Goal: Task Accomplishment & Management: Use online tool/utility

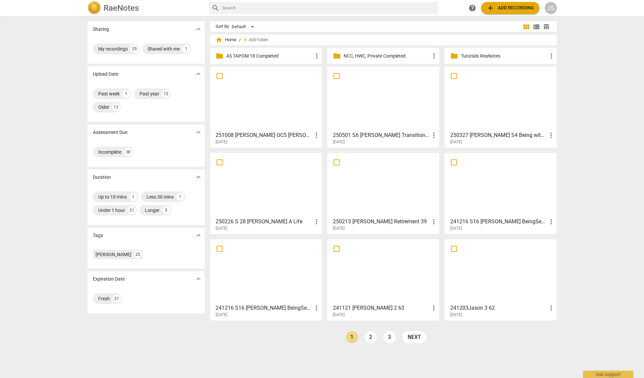
click at [268, 118] on div at bounding box center [266, 98] width 107 height 59
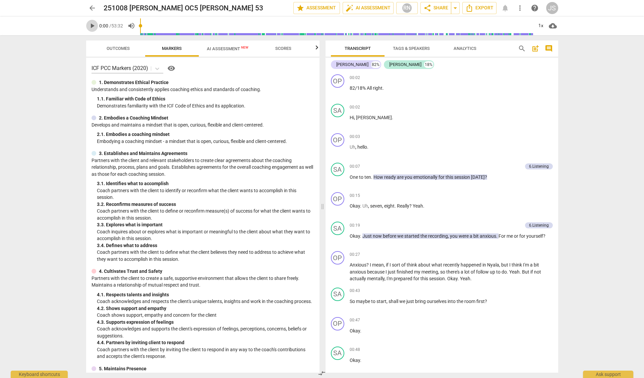
click at [92, 26] on span "play_arrow" at bounding box center [92, 26] width 8 height 8
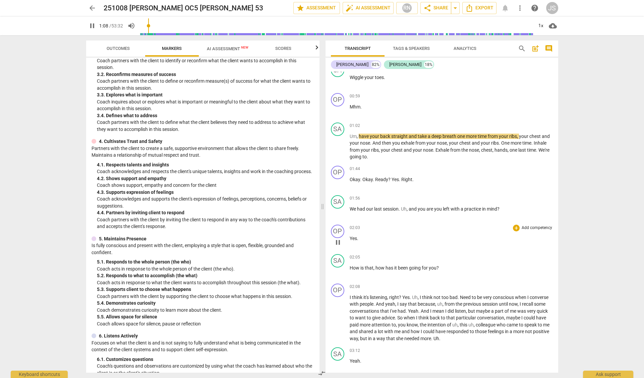
scroll to position [413, 0]
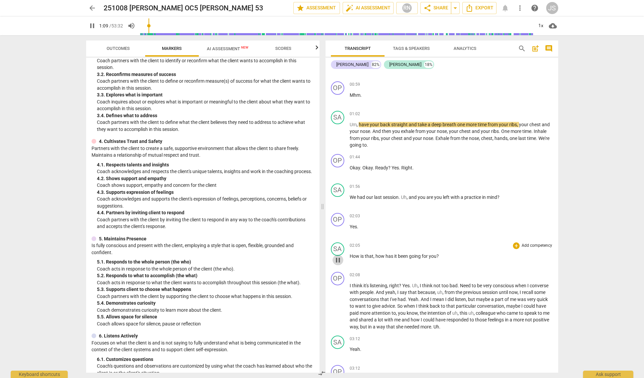
click at [337, 256] on span "pause" at bounding box center [338, 260] width 8 height 8
click at [337, 256] on span "play_arrow" at bounding box center [338, 260] width 8 height 8
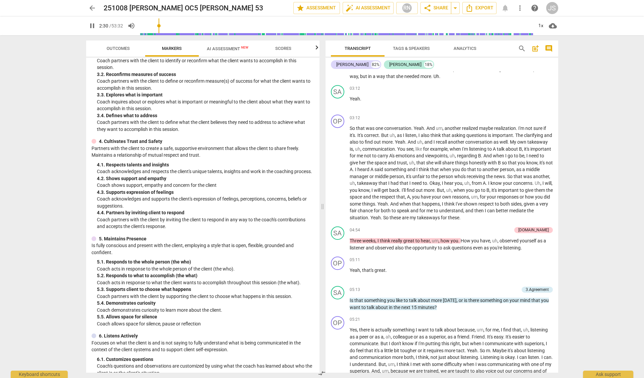
scroll to position [664, 0]
click at [538, 227] on div "[DOMAIN_NAME]" at bounding box center [533, 230] width 31 height 6
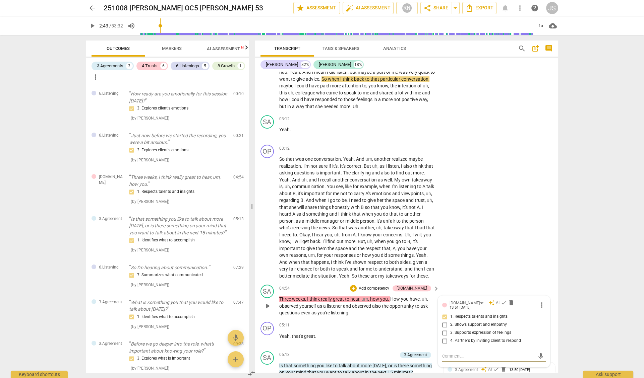
click at [268, 302] on span "play_arrow" at bounding box center [267, 306] width 8 height 8
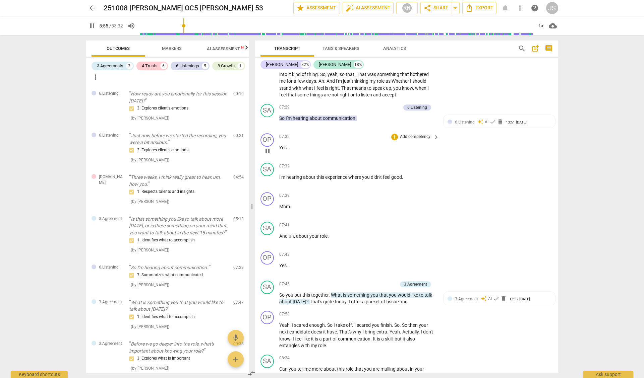
scroll to position [1082, 0]
click at [268, 294] on span "pause" at bounding box center [267, 298] width 8 height 8
click at [268, 294] on span "play_arrow" at bounding box center [267, 298] width 8 height 8
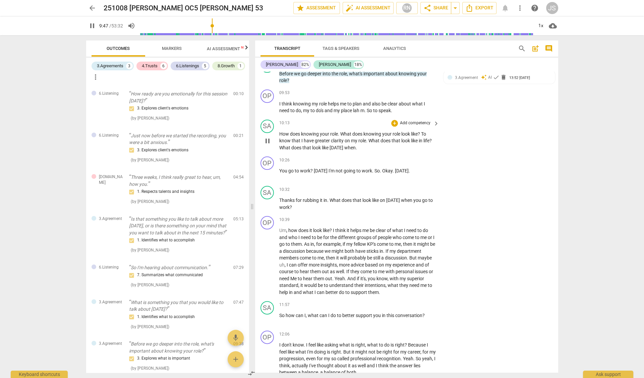
scroll to position [1656, 0]
click at [267, 200] on span "pause" at bounding box center [267, 204] width 8 height 8
click at [267, 200] on span "play_arrow" at bounding box center [267, 204] width 8 height 8
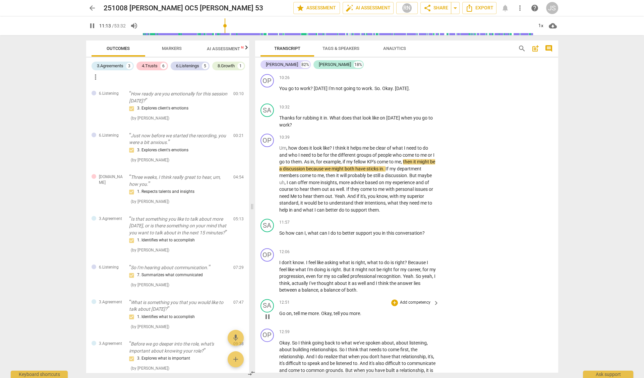
scroll to position [1743, 0]
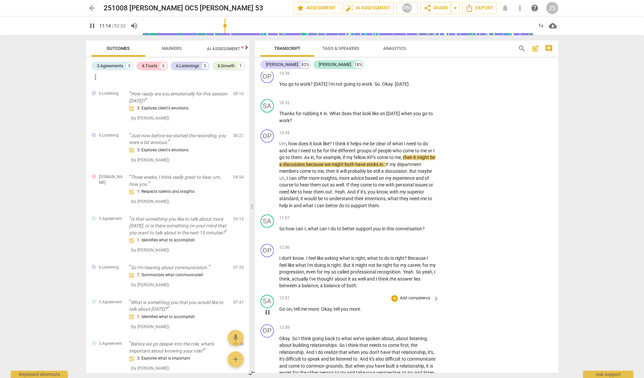
click at [267, 309] on span "pause" at bounding box center [267, 313] width 8 height 8
click at [267, 309] on span "play_arrow" at bounding box center [267, 313] width 8 height 8
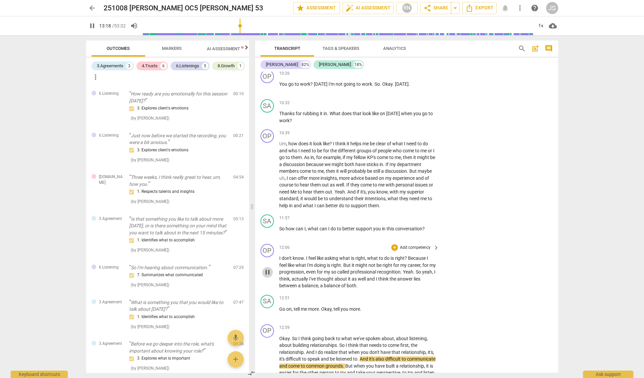
click at [270, 269] on span "pause" at bounding box center [267, 273] width 8 height 8
click at [270, 269] on span "play_arrow" at bounding box center [267, 273] width 8 height 8
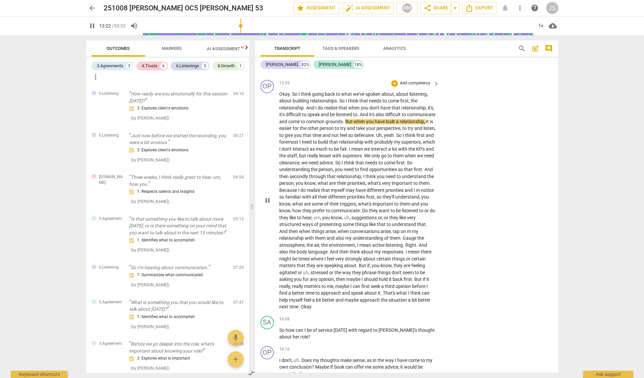
scroll to position [1992, 0]
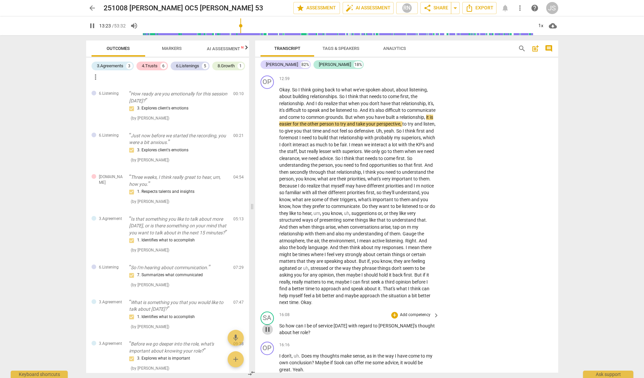
click at [262, 326] on span "pause" at bounding box center [267, 330] width 11 height 8
click at [262, 326] on span "play_arrow" at bounding box center [267, 330] width 11 height 8
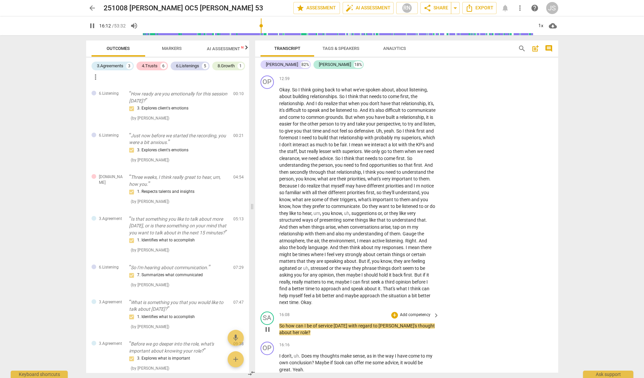
click at [262, 326] on span "pause" at bounding box center [267, 330] width 11 height 8
click at [351, 286] on span "speak" at bounding box center [357, 288] width 13 height 5
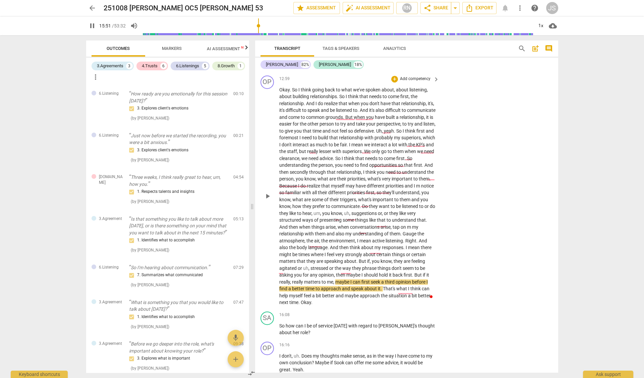
click at [351, 286] on span "speak" at bounding box center [357, 288] width 13 height 5
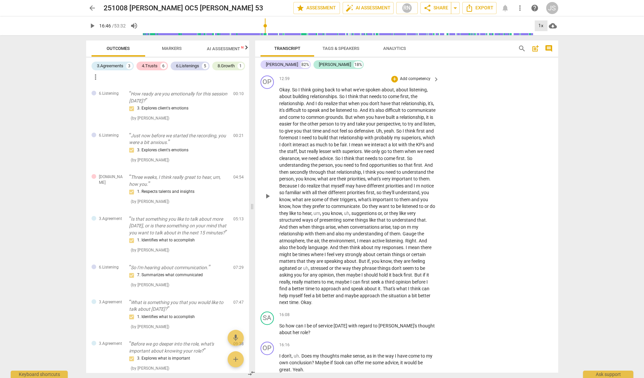
click at [540, 27] on div "1x" at bounding box center [541, 25] width 13 height 11
click at [543, 75] on li "2x" at bounding box center [545, 77] width 22 height 13
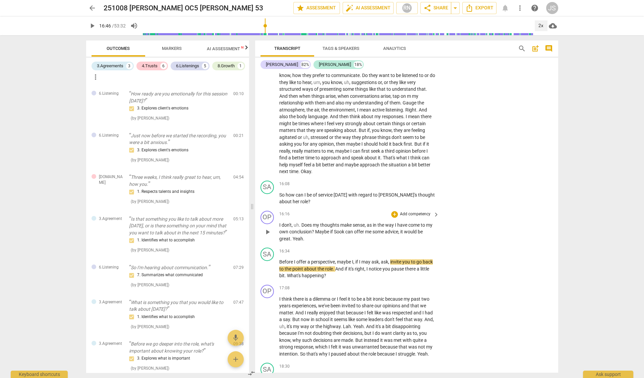
scroll to position [2125, 0]
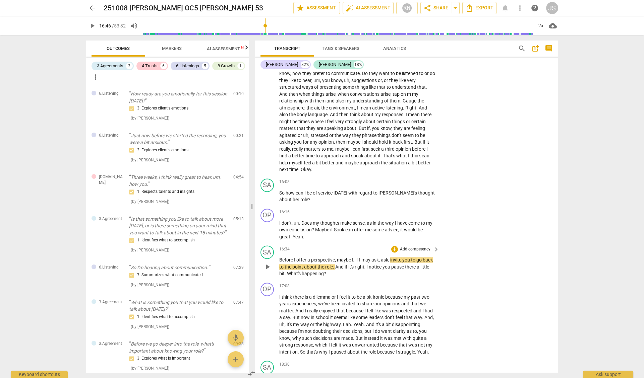
click at [267, 263] on span "play_arrow" at bounding box center [267, 267] width 8 height 8
click at [328, 343] on span "which" at bounding box center [321, 345] width 13 height 5
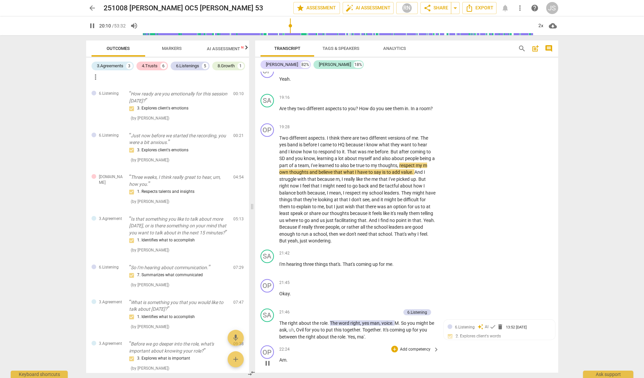
scroll to position [2518, 0]
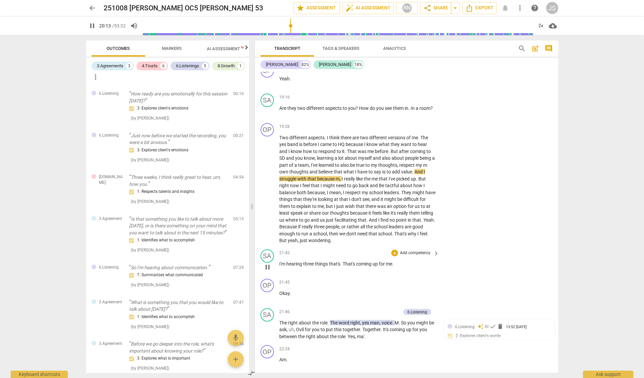
click at [267, 263] on span "pause" at bounding box center [267, 267] width 8 height 8
click at [267, 263] on span "play_arrow" at bounding box center [267, 267] width 8 height 8
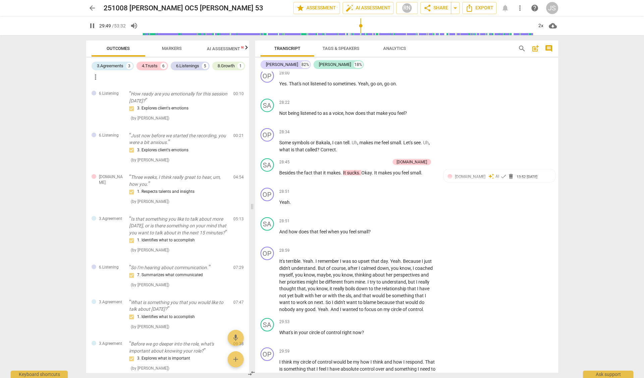
scroll to position [3546, 0]
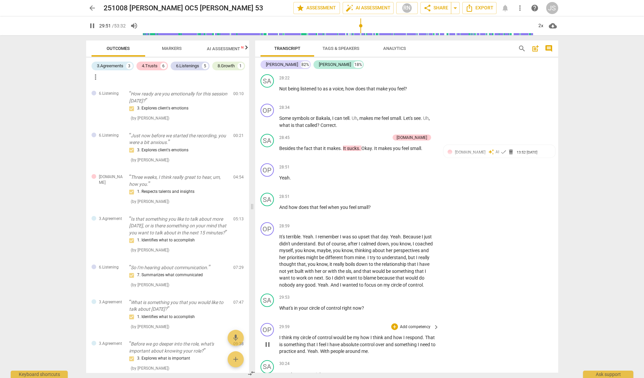
click at [308, 335] on p "I think my circle of control would be my how I think and how I respond . That i…" at bounding box center [357, 345] width 157 height 21
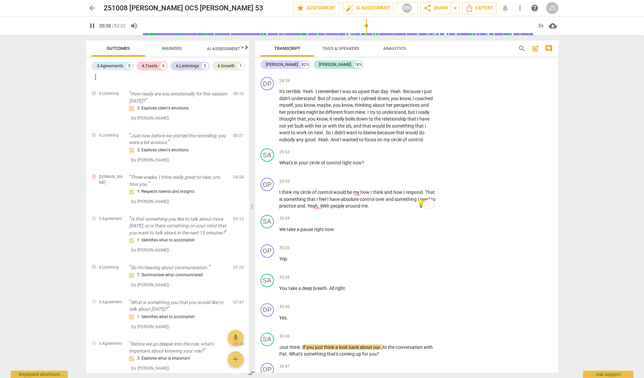
scroll to position [3692, 0]
click at [297, 203] on span "practice" at bounding box center [288, 205] width 18 height 5
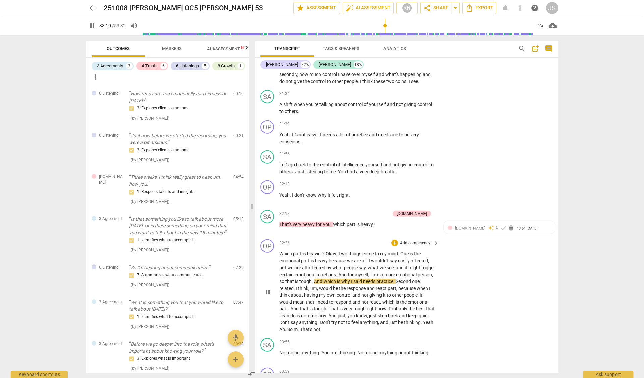
click at [401, 320] on span "be" at bounding box center [401, 322] width 6 height 5
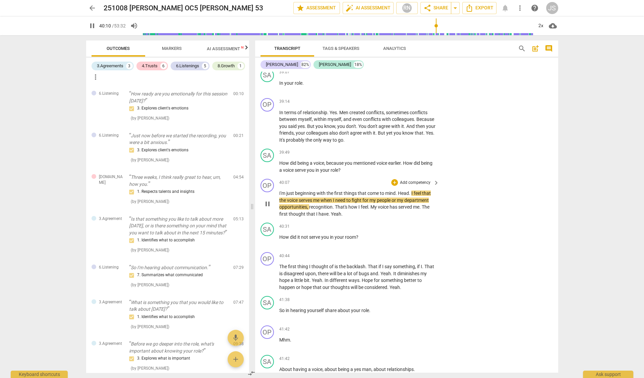
scroll to position [4879, 0]
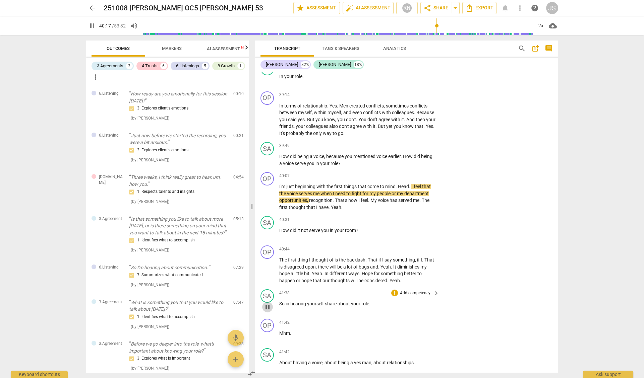
click at [269, 303] on span "pause" at bounding box center [267, 307] width 8 height 8
click at [269, 303] on span "play_arrow" at bounding box center [267, 307] width 8 height 8
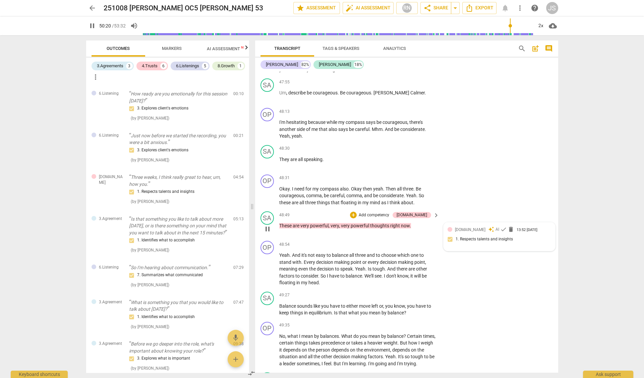
scroll to position [6413, 0]
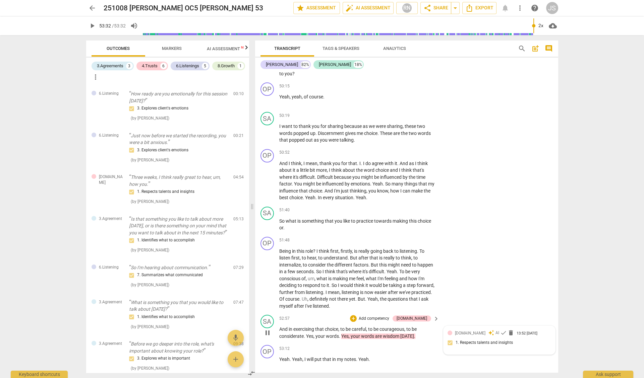
type input "3212"
click at [92, 8] on span "arrow_back" at bounding box center [92, 8] width 8 height 8
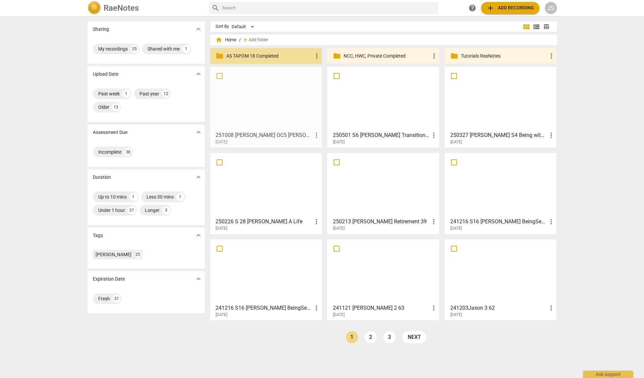
drag, startPoint x: 284, startPoint y: 109, endPoint x: 294, endPoint y: 95, distance: 17.8
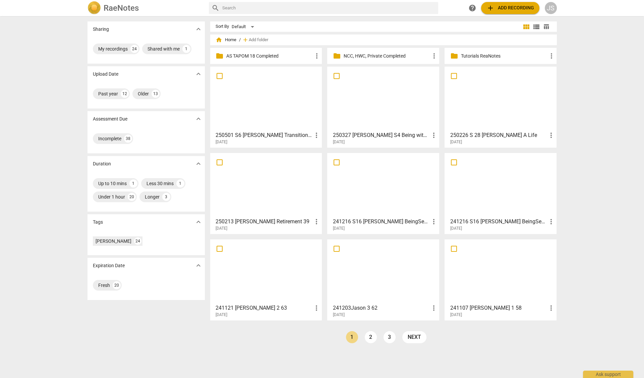
click at [504, 11] on span "add Add recording" at bounding box center [510, 8] width 48 height 8
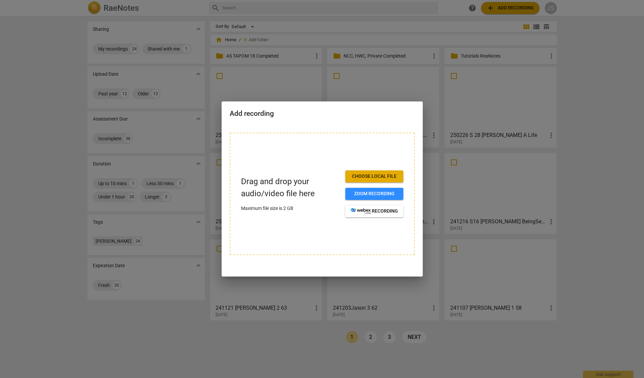
click at [355, 177] on span "Choose local file" at bounding box center [374, 176] width 47 height 7
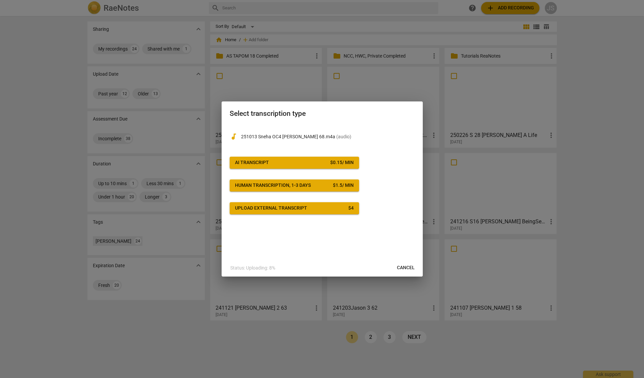
click at [302, 162] on span "AI Transcript $ 0.15 / min" at bounding box center [294, 163] width 119 height 7
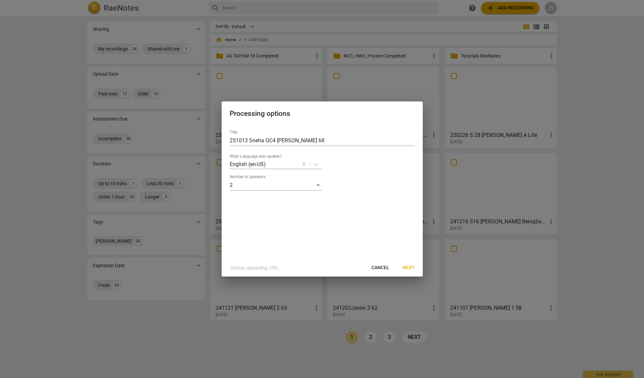
click at [407, 268] on span "Next" at bounding box center [409, 268] width 12 height 7
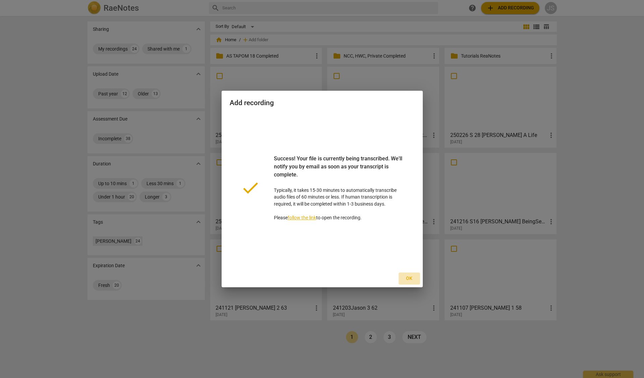
click at [408, 277] on span "Ok" at bounding box center [409, 279] width 11 height 7
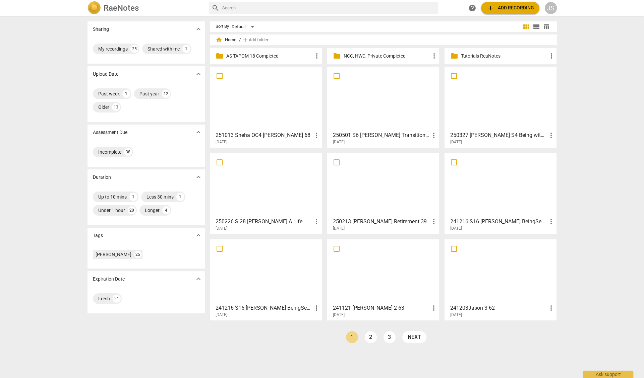
click at [256, 107] on div at bounding box center [266, 98] width 107 height 59
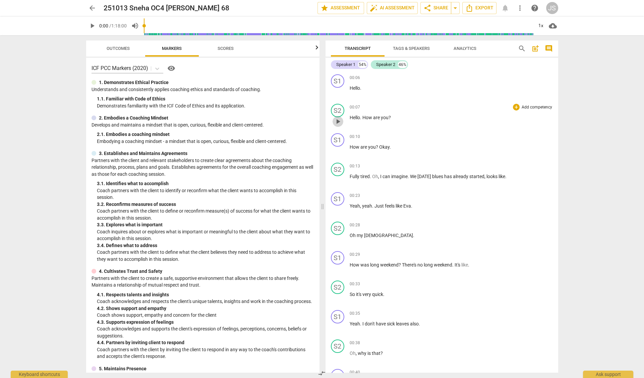
click at [339, 120] on span "play_arrow" at bounding box center [338, 122] width 8 height 8
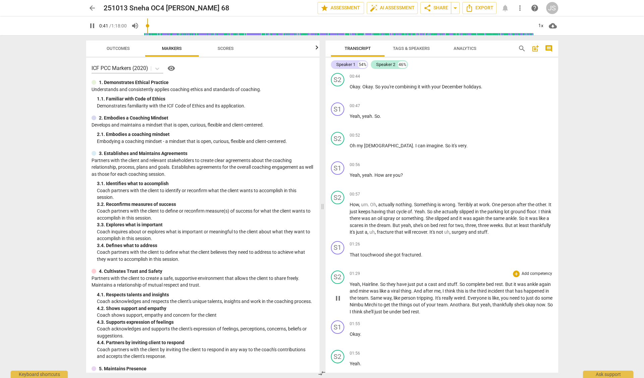
scroll to position [327, 0]
drag, startPoint x: 380, startPoint y: 313, endPoint x: 379, endPoint y: 306, distance: 6.7
click at [379, 306] on div "S1 play_arrow pause 00:06 + Add competency keyboard_arrow_right Hello . S2 play…" at bounding box center [441, 222] width 233 height 301
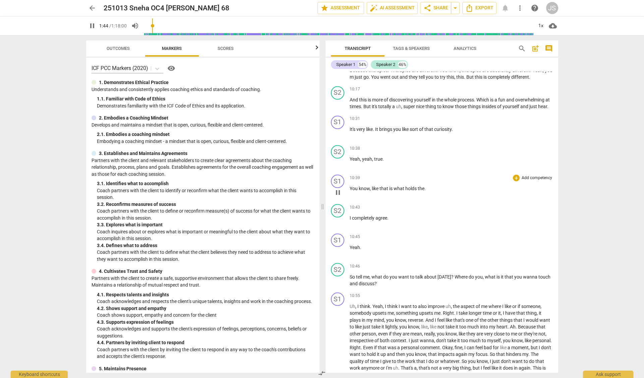
scroll to position [2415, 0]
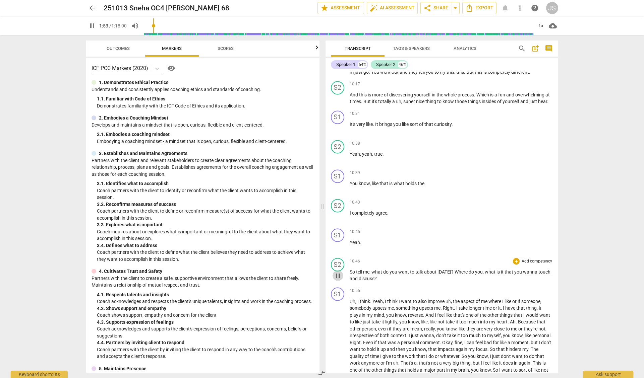
click at [337, 272] on span "pause" at bounding box center [338, 276] width 8 height 8
click at [337, 272] on span "play_arrow" at bounding box center [338, 276] width 8 height 8
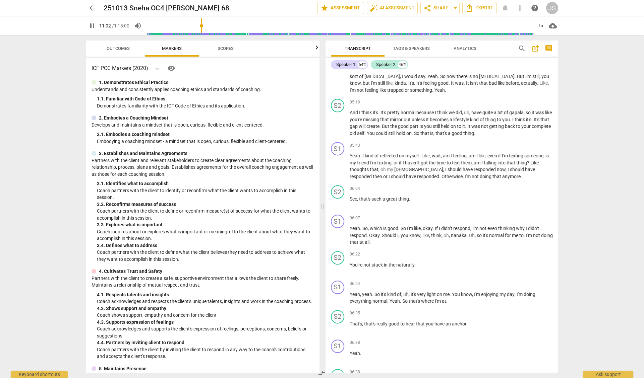
scroll to position [0, 0]
click at [415, 49] on span "Tags & Speakers" at bounding box center [411, 48] width 37 height 5
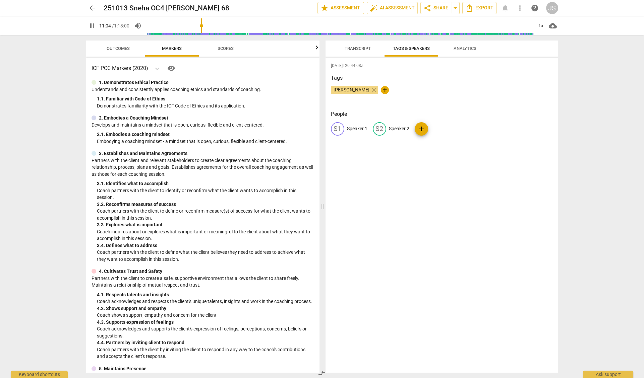
click at [396, 127] on p "Speaker 2" at bounding box center [399, 128] width 20 height 7
type input "667"
type input "S"
type input "668"
type input "Sne"
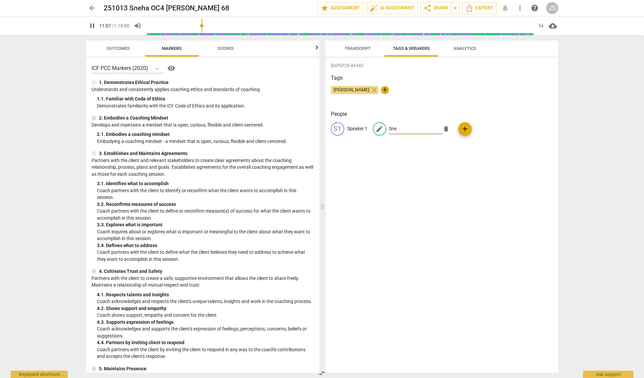
type input "668"
type input "Sneha"
type input "671"
type input "Sneha"
click at [353, 129] on p "Speaker 1" at bounding box center [357, 128] width 20 height 7
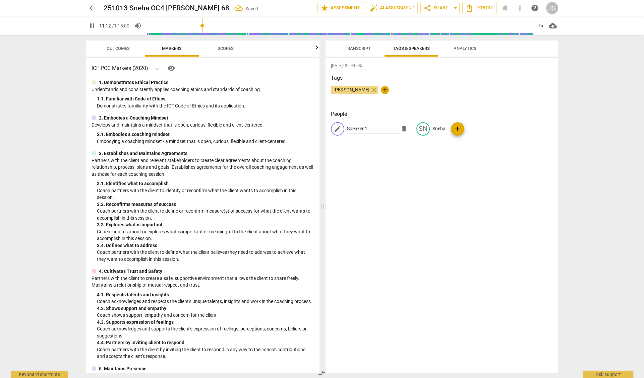
type input "672"
type input "K"
type input "673"
type input "Ku"
type input "673"
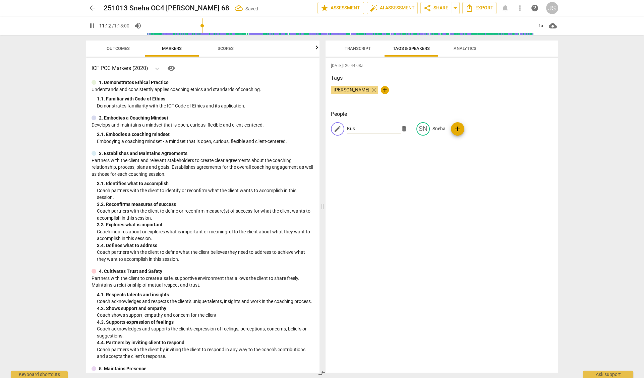
type input "Kusu"
type input "674"
type input "[PERSON_NAME]"
type input "677"
type input "[PERSON_NAME]"
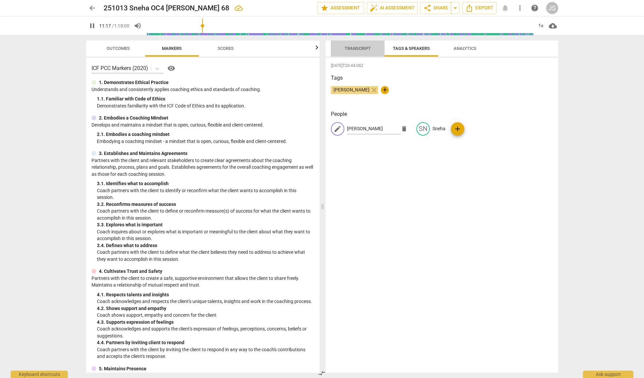
click at [358, 47] on span "Transcript" at bounding box center [358, 48] width 26 height 5
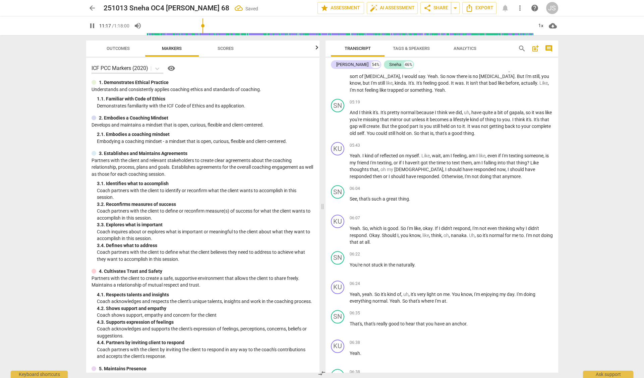
scroll to position [2631, 0]
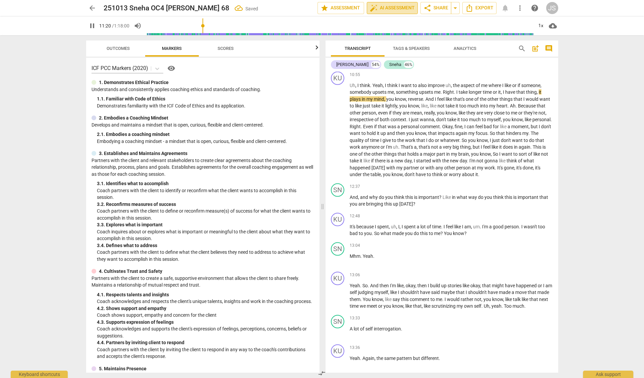
click at [380, 8] on span "auto_fix_high AI Assessment" at bounding box center [392, 8] width 45 height 8
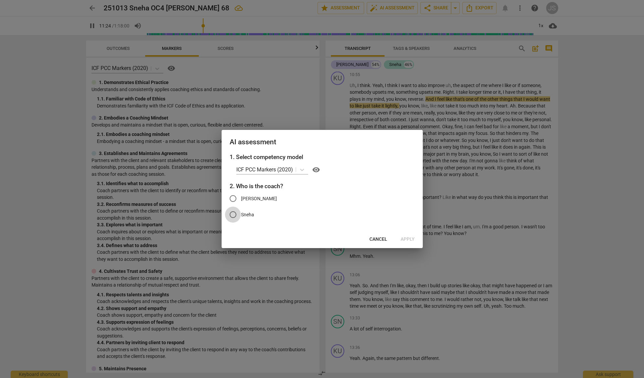
type input "684"
click at [232, 215] on input "Sneha" at bounding box center [233, 215] width 16 height 16
radio input "true"
click at [406, 239] on span "Apply" at bounding box center [408, 239] width 14 height 7
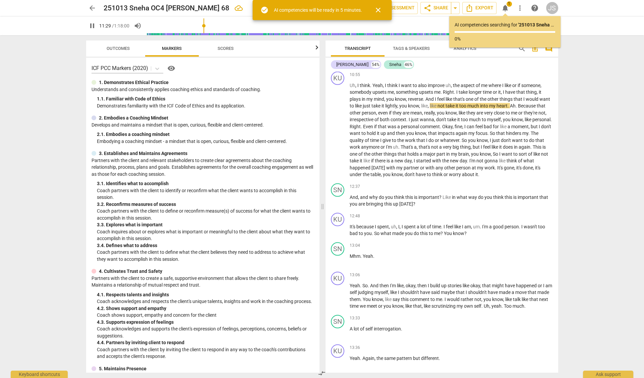
click at [498, 65] on div "[PERSON_NAME] 54% [PERSON_NAME] 46%" at bounding box center [442, 64] width 222 height 11
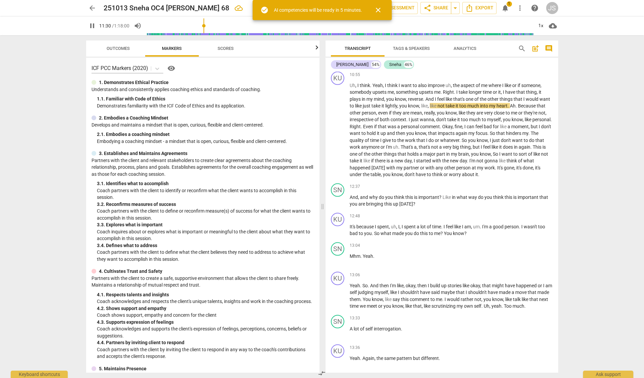
click at [498, 65] on div "[PERSON_NAME] 54% [PERSON_NAME] 46%" at bounding box center [442, 64] width 222 height 11
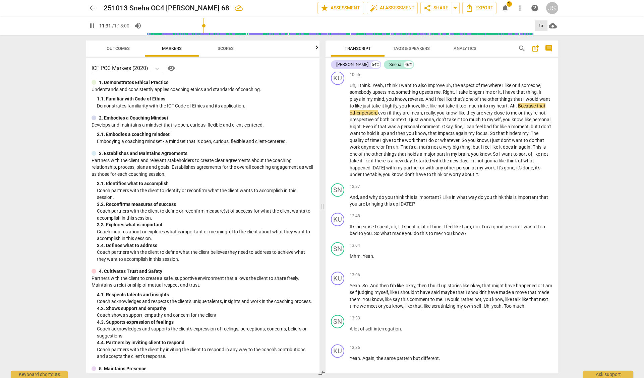
click at [541, 24] on div "1x" at bounding box center [541, 25] width 13 height 11
click at [505, 48] on div at bounding box center [322, 189] width 644 height 378
click at [478, 8] on span "Export" at bounding box center [479, 8] width 28 height 8
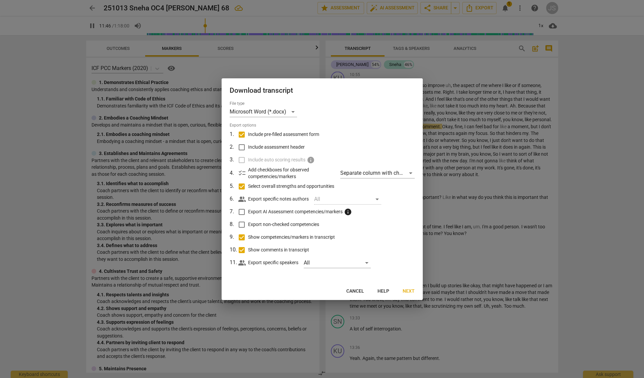
click at [407, 290] on span "Next" at bounding box center [409, 291] width 12 height 7
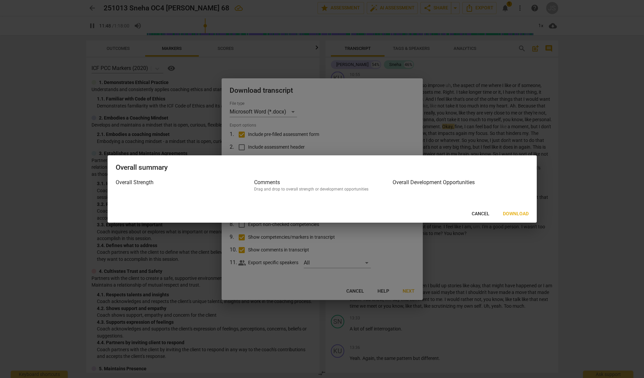
click at [514, 213] on span "Download" at bounding box center [516, 214] width 26 height 7
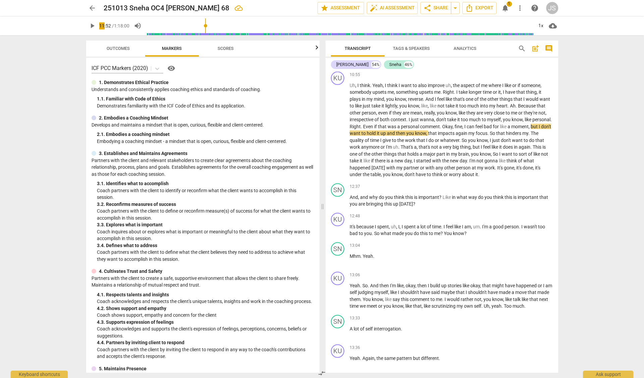
click at [0, 0] on html "arrow_back 251013 Sneha OC4 [PERSON_NAME] 68 edit star Assessment auto_fix_high…" at bounding box center [322, 0] width 644 height 0
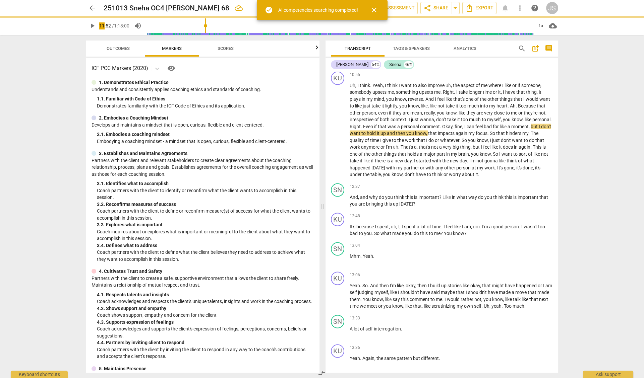
type input "713"
